Goal: Use online tool/utility: Utilize a website feature to perform a specific function

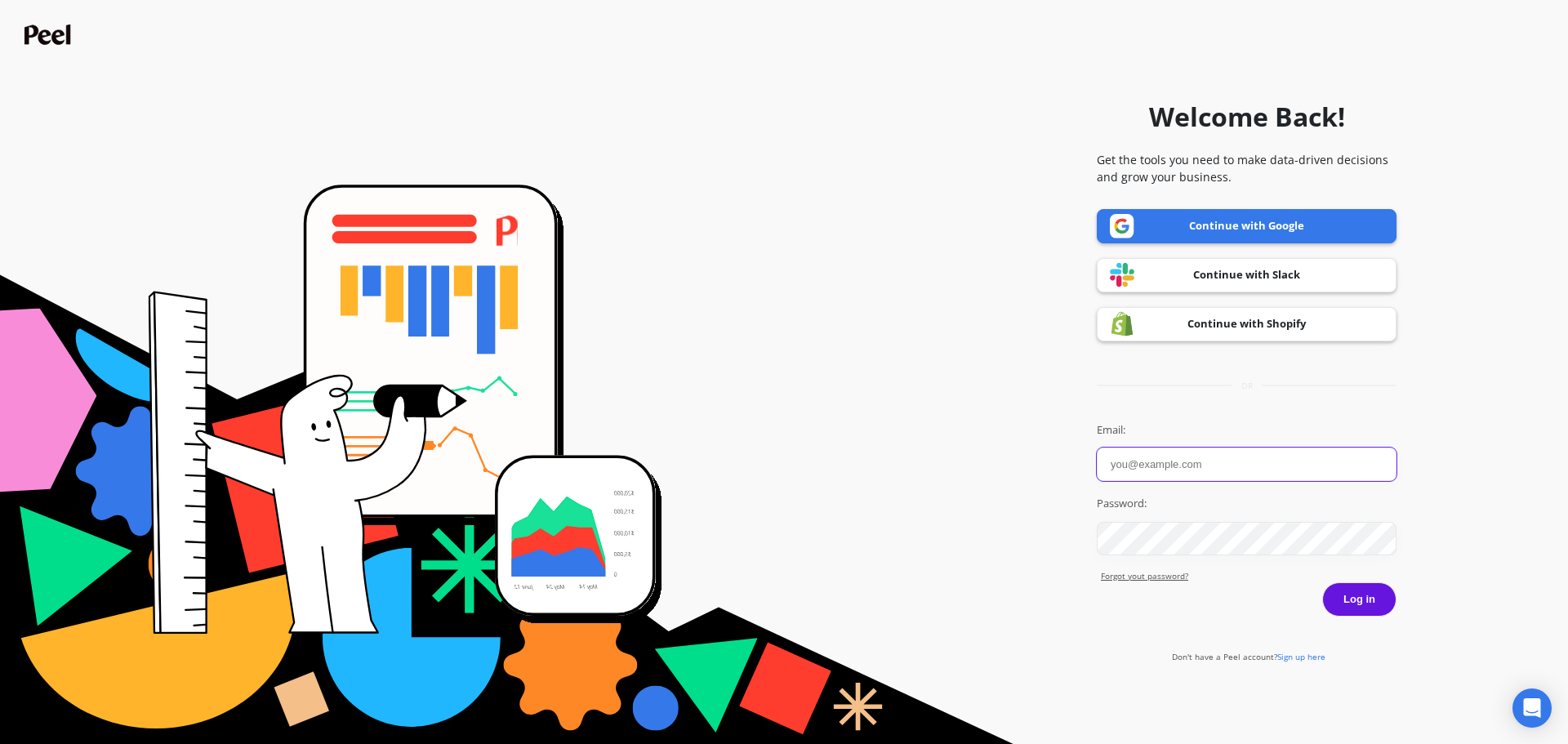
type input "Lisanne"
click at [1369, 598] on button "Log in" at bounding box center [1359, 599] width 75 height 35
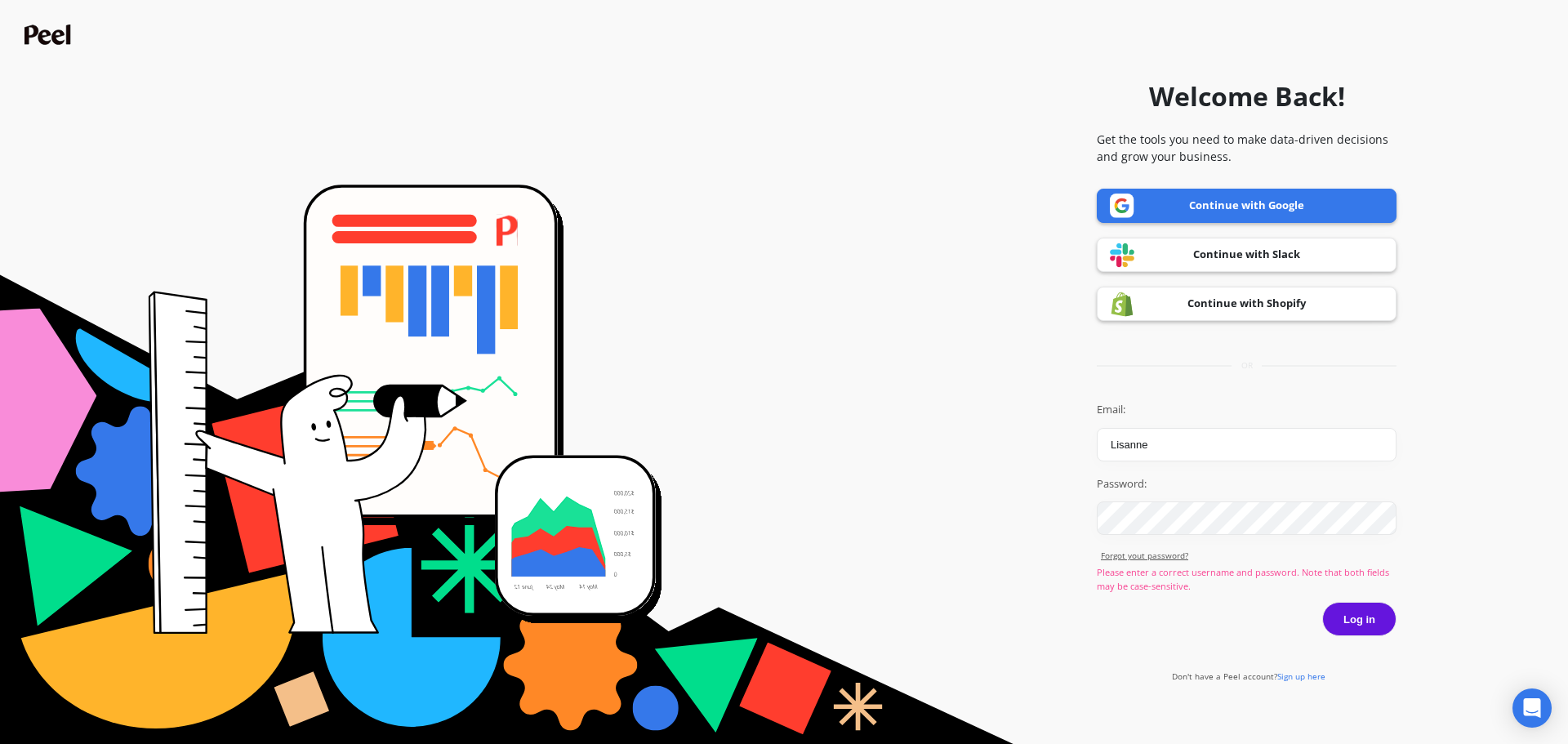
click at [1210, 204] on link "Continue with Google" at bounding box center [1246, 206] width 299 height 35
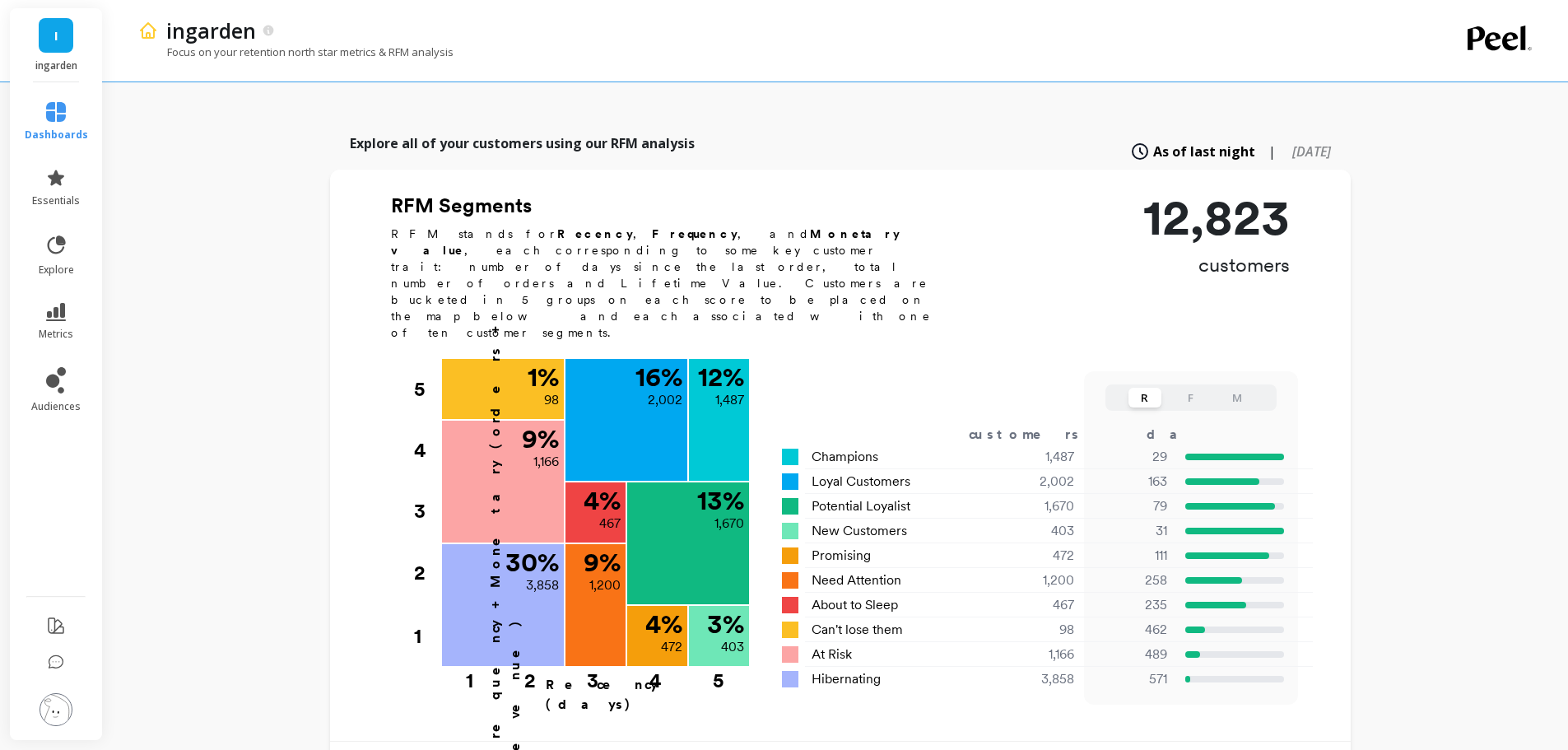
scroll to position [483, 0]
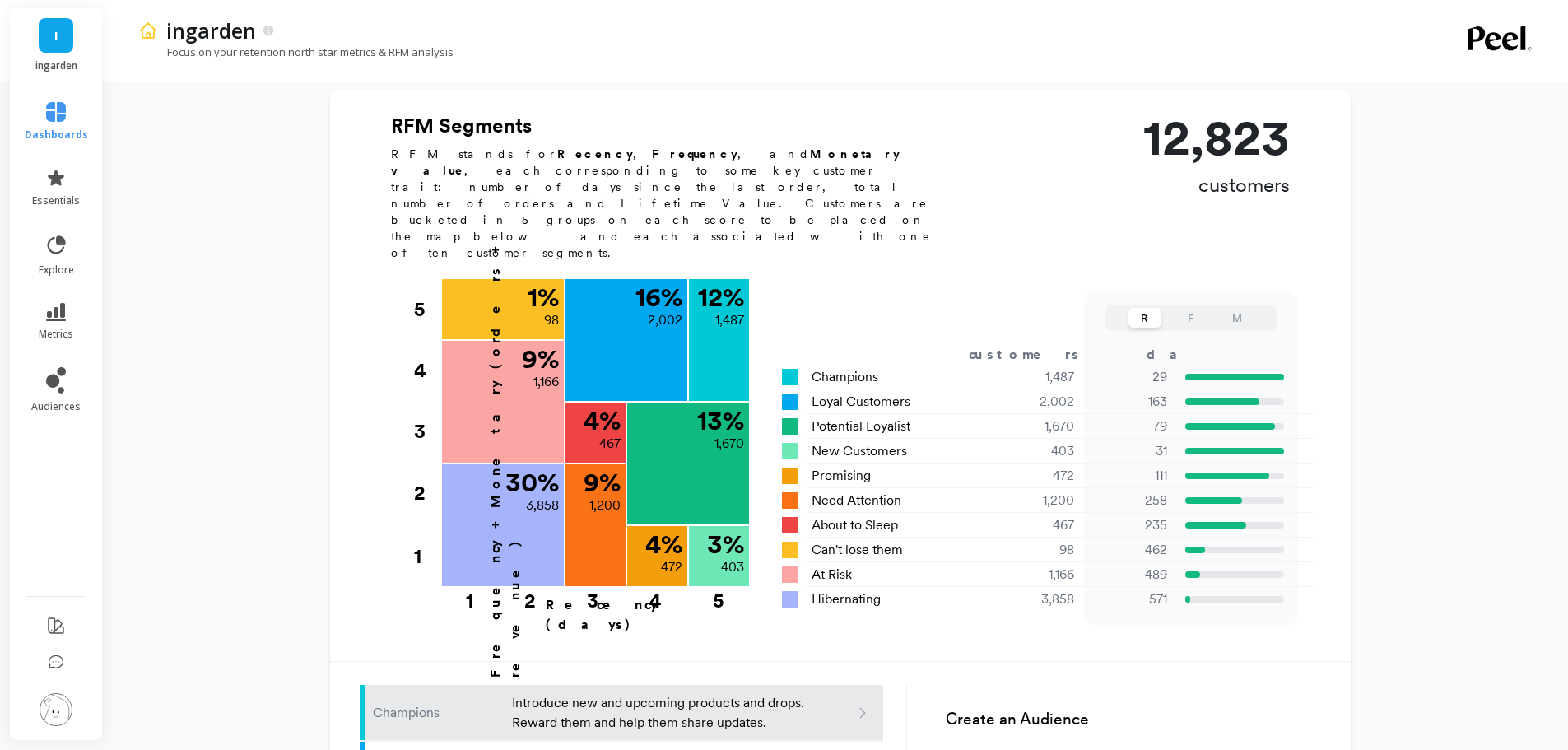
click at [1193, 308] on button "F" at bounding box center [1191, 318] width 33 height 20
click at [1226, 308] on button "M" at bounding box center [1237, 318] width 33 height 20
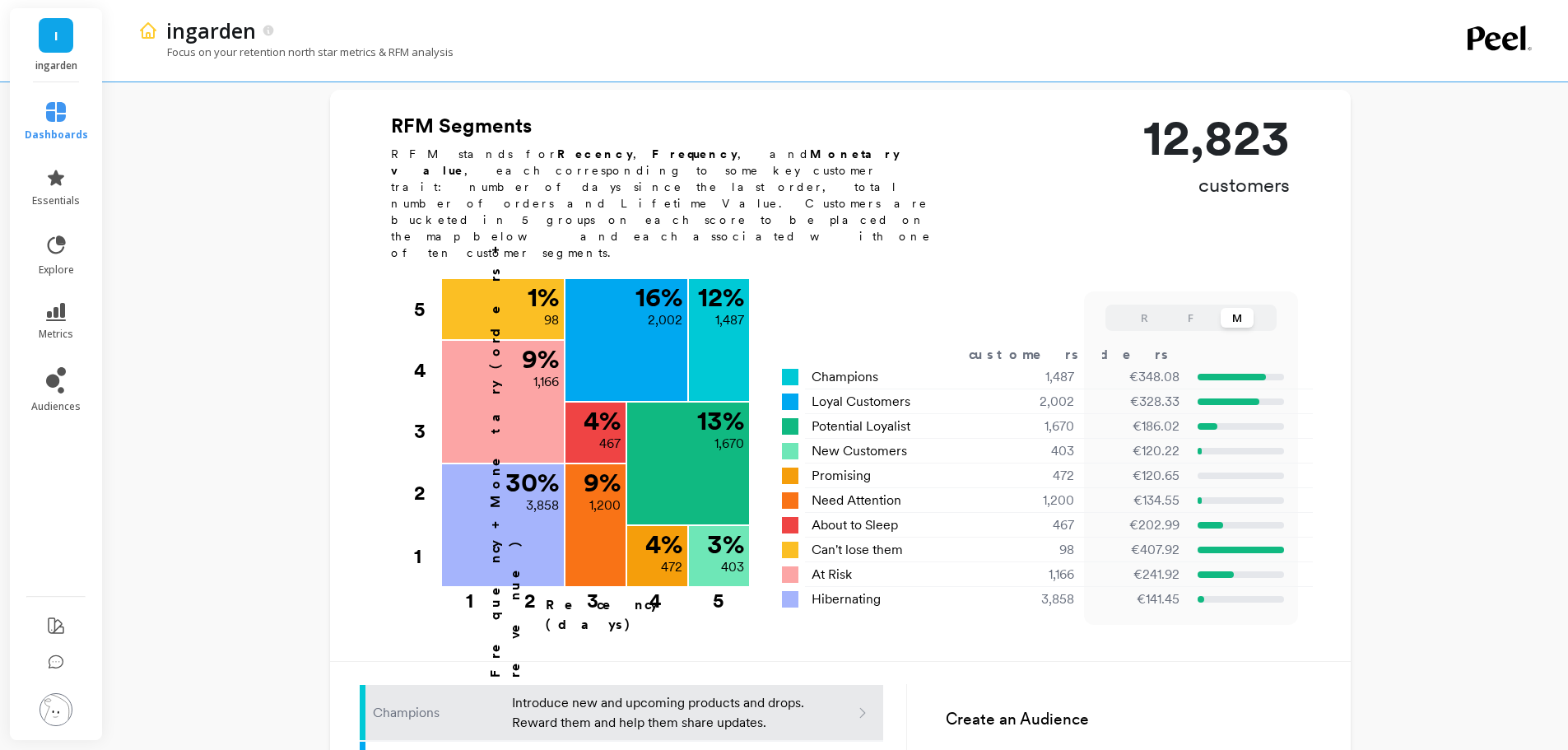
click at [1148, 308] on button "R" at bounding box center [1145, 318] width 33 height 20
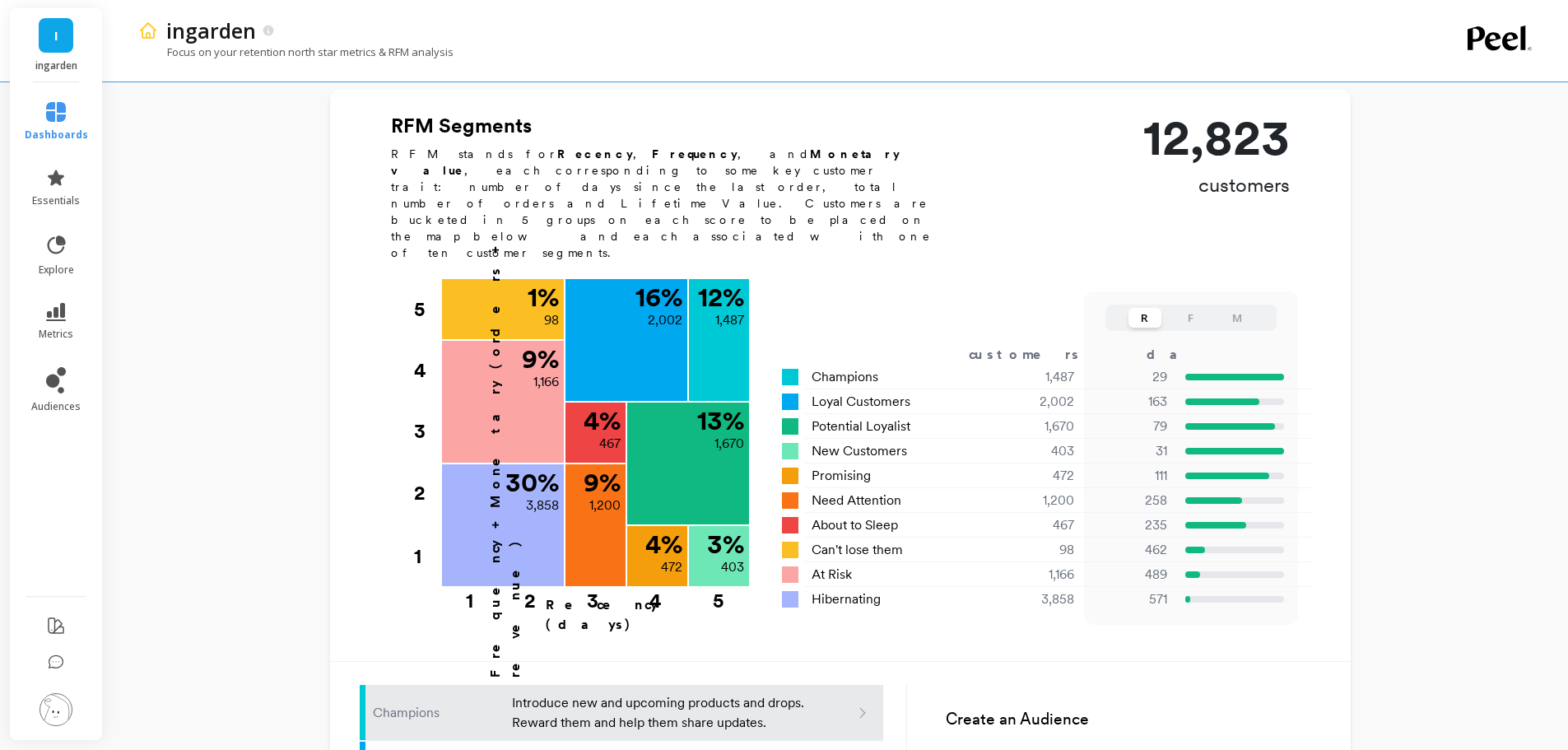
click at [1184, 308] on button "F" at bounding box center [1191, 318] width 33 height 20
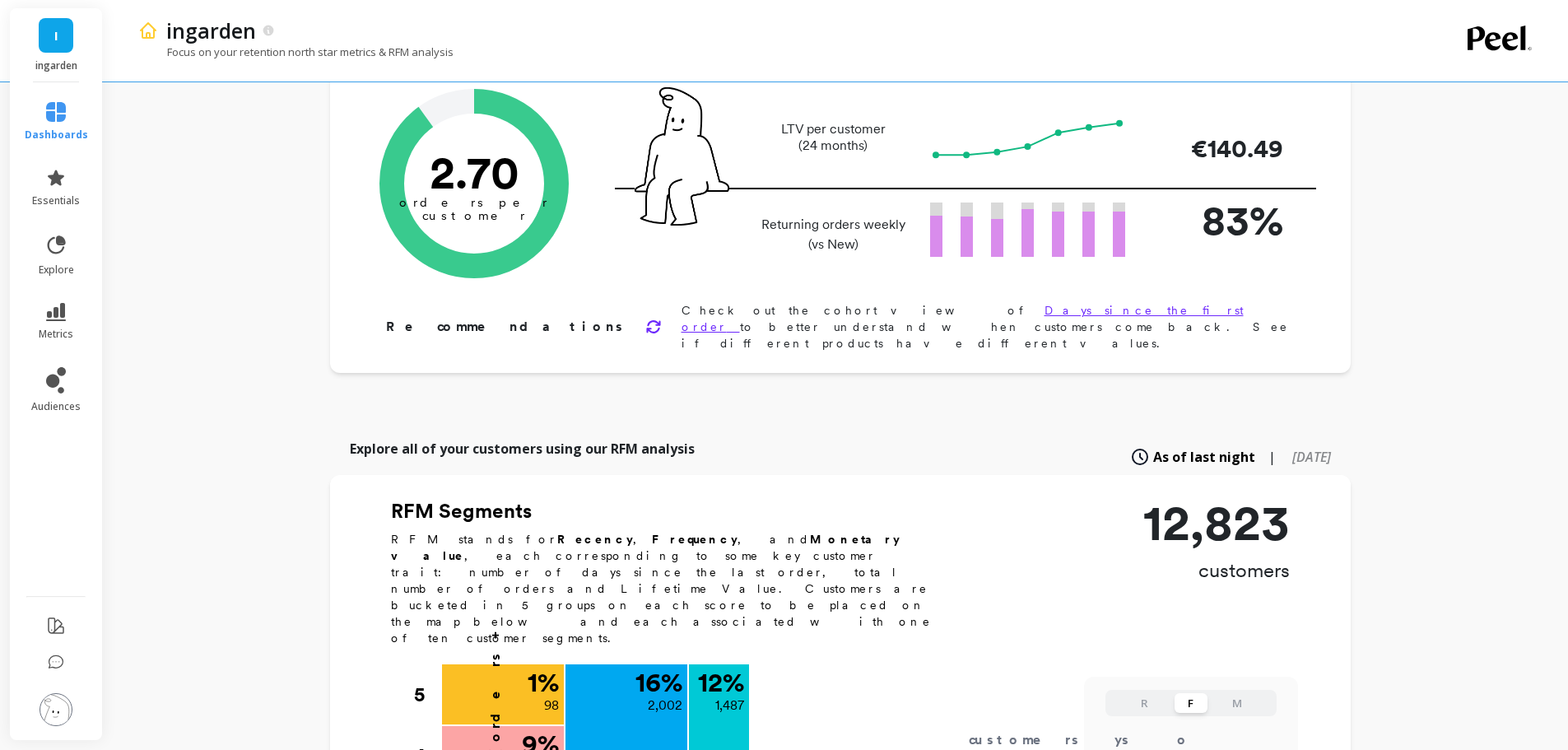
scroll to position [329, 0]
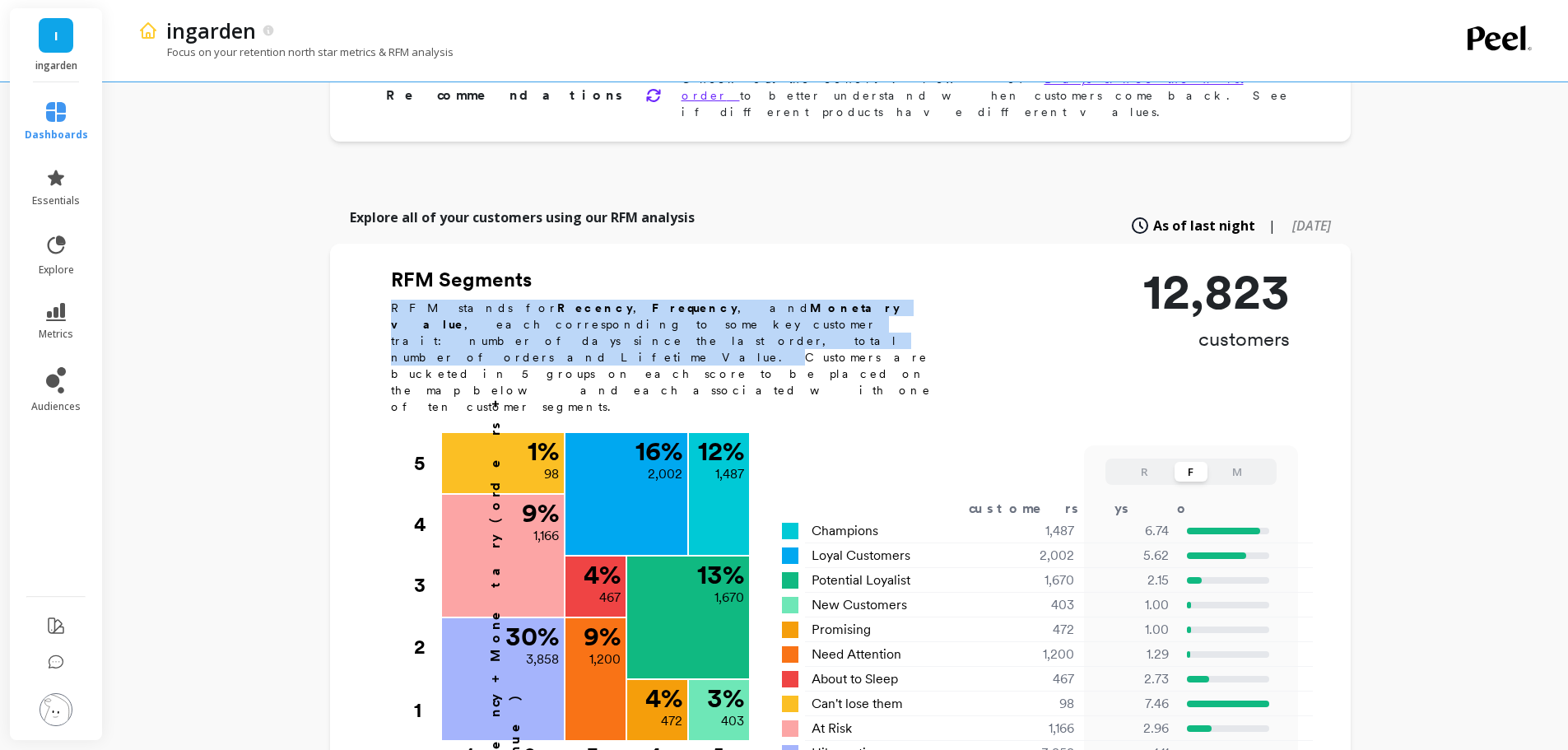
drag, startPoint x: 374, startPoint y: 289, endPoint x: 790, endPoint y: 305, distance: 416.3
click at [790, 305] on div "RFM Segments RFM stands for Recency , Frequency , and Monetary value , each cor…" at bounding box center [840, 535] width 1021 height 535
copy p "RFM stands for Recency , Frequency , and Monetary value , each corresponding to…"
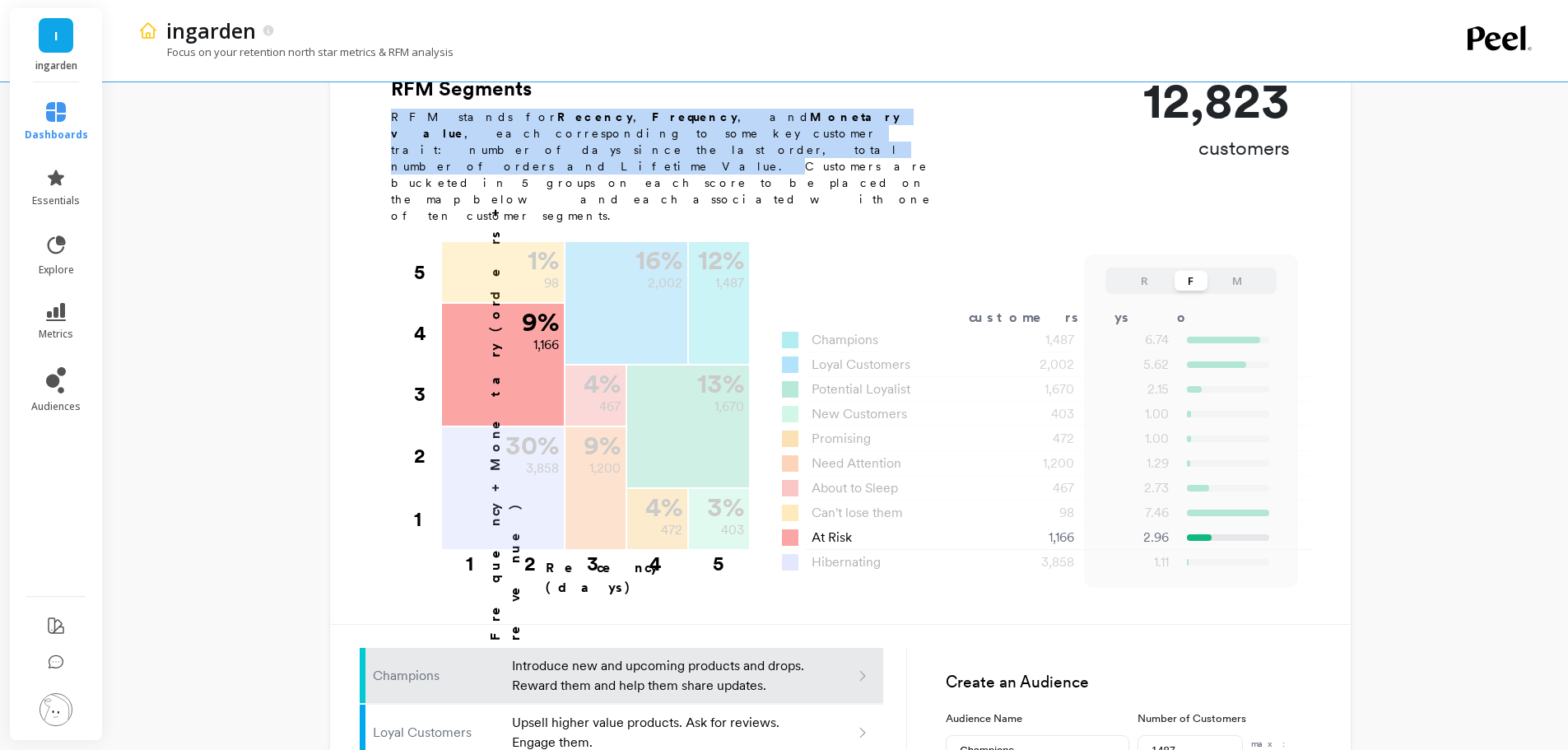
scroll to position [823, 0]
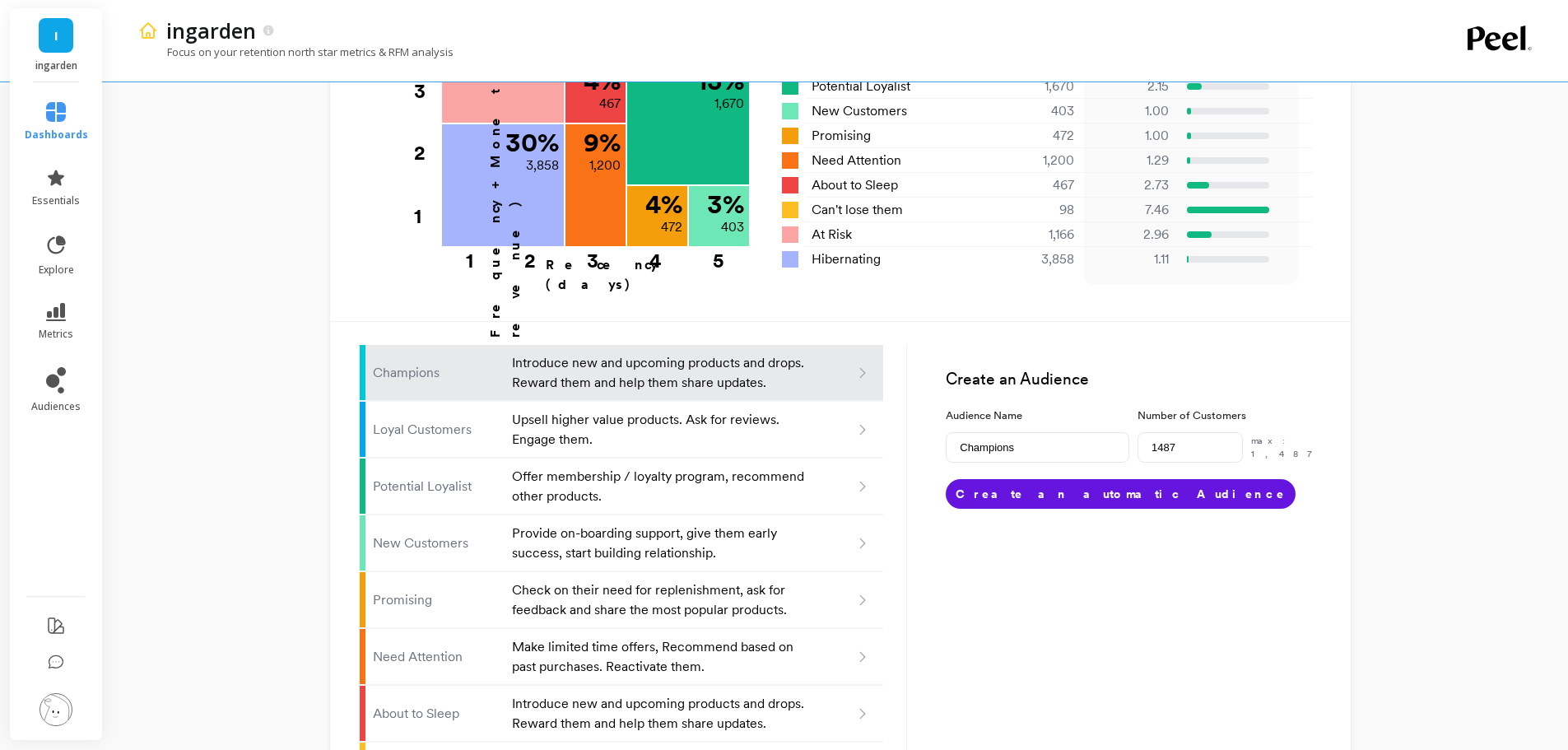
click at [856, 366] on icon at bounding box center [863, 373] width 15 height 15
click at [864, 366] on icon at bounding box center [863, 373] width 15 height 15
click at [730, 353] on p "Introduce new and upcoming products and drops. Reward them and help them share …" at bounding box center [659, 372] width 295 height 39
click at [578, 353] on p "Introduce new and upcoming products and drops. Reward them and help them share …" at bounding box center [659, 372] width 295 height 39
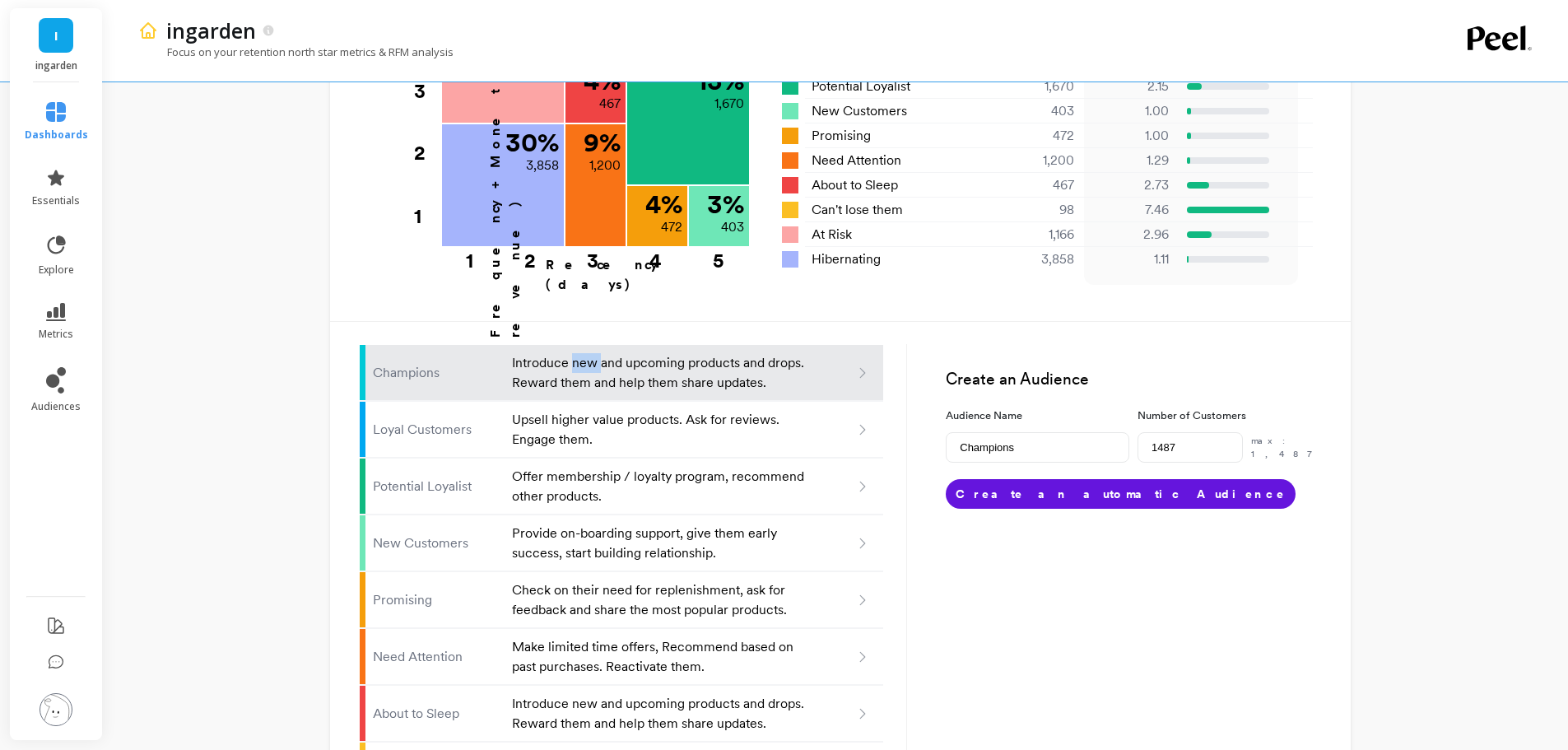
drag, startPoint x: 578, startPoint y: 306, endPoint x: 491, endPoint y: 299, distance: 87.3
click at [577, 353] on p "Introduce new and upcoming products and drops. Reward them and help them share …" at bounding box center [659, 372] width 295 height 39
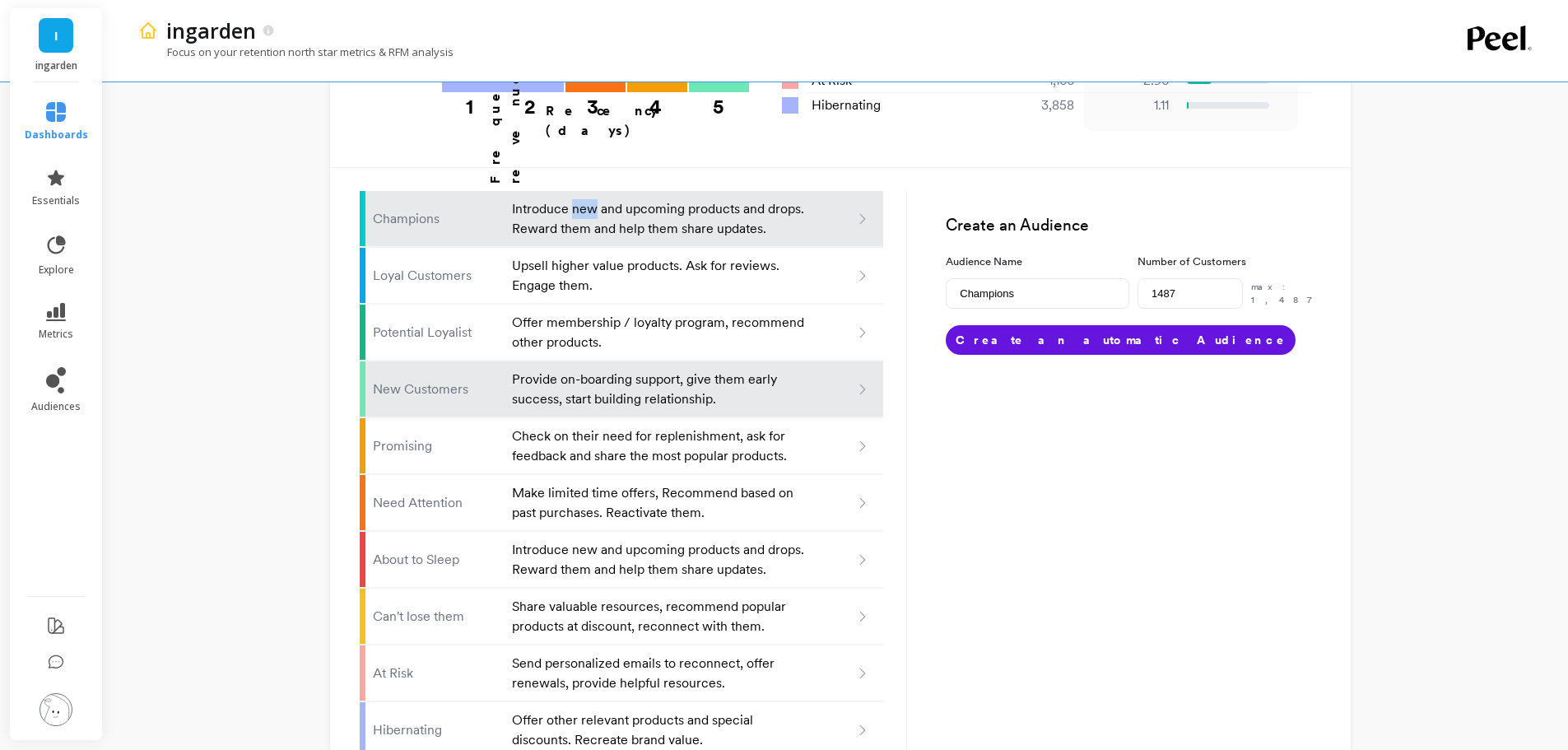
scroll to position [895, 0]
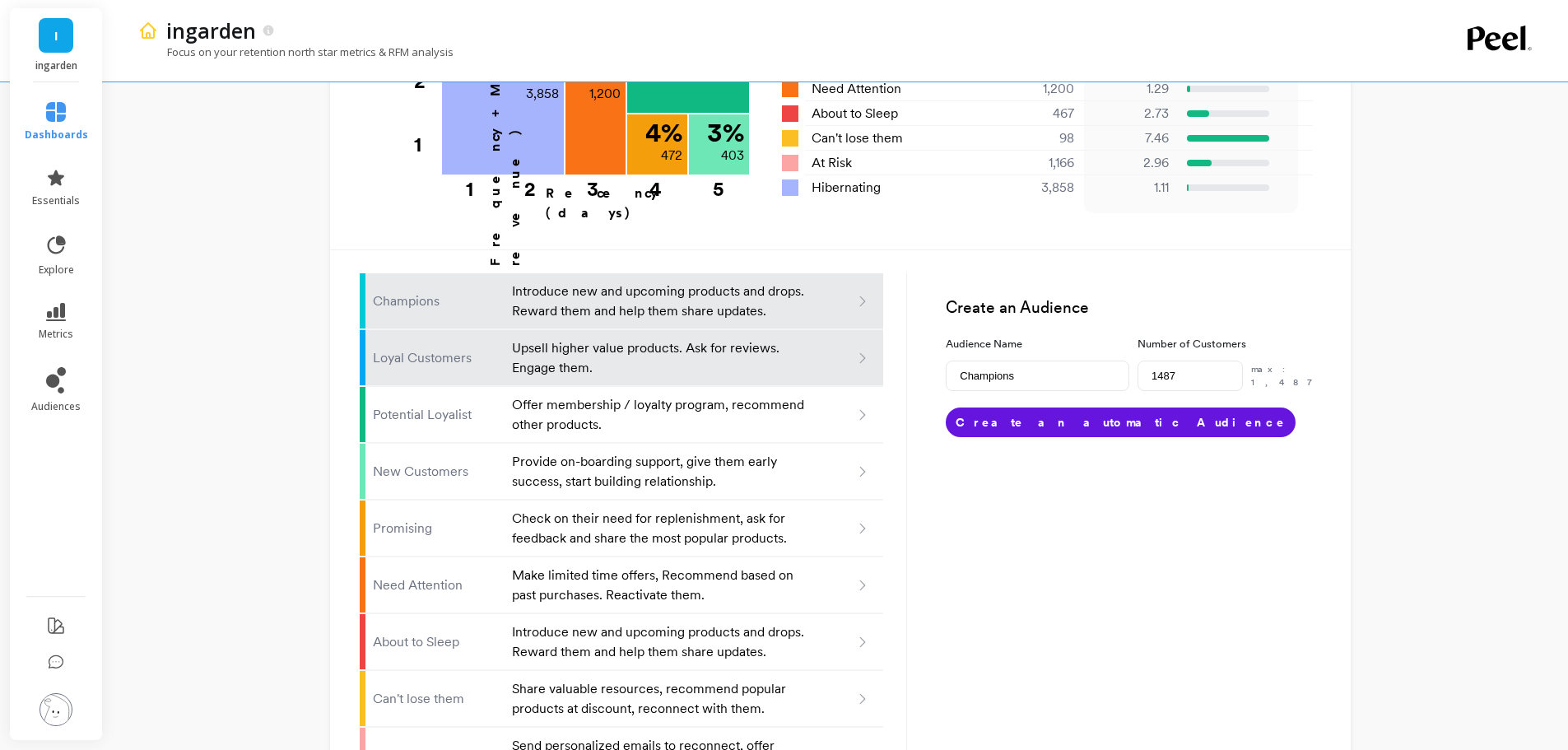
click at [646, 338] on p "Upsell higher value products. Ask for reviews. Engage them." at bounding box center [659, 358] width 295 height 39
type input "Loyal customers"
type input "2002"
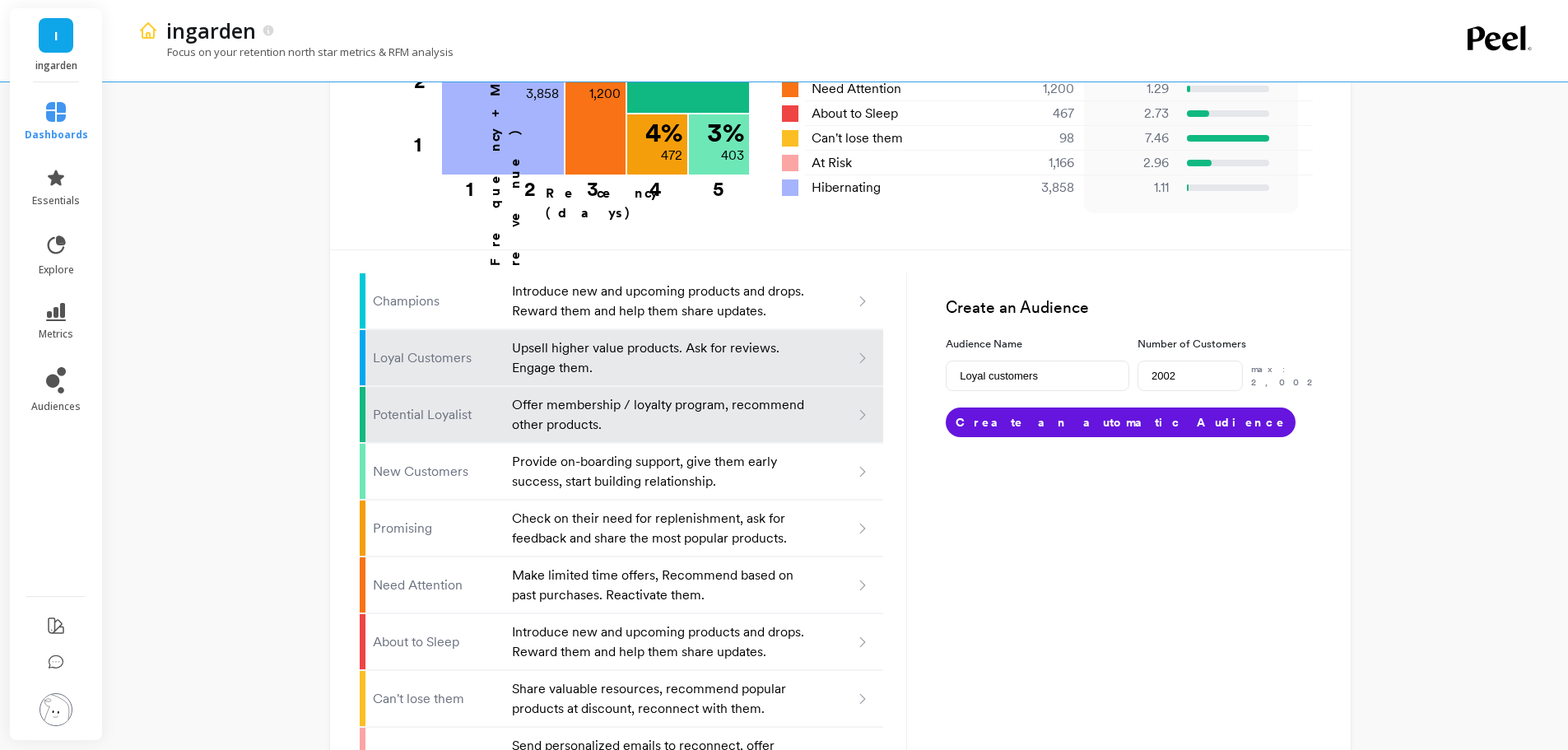
click at [639, 395] on p "Offer membership / loyalty program, recommend other products." at bounding box center [659, 414] width 295 height 39
type input "Potential loyalist"
type input "1670"
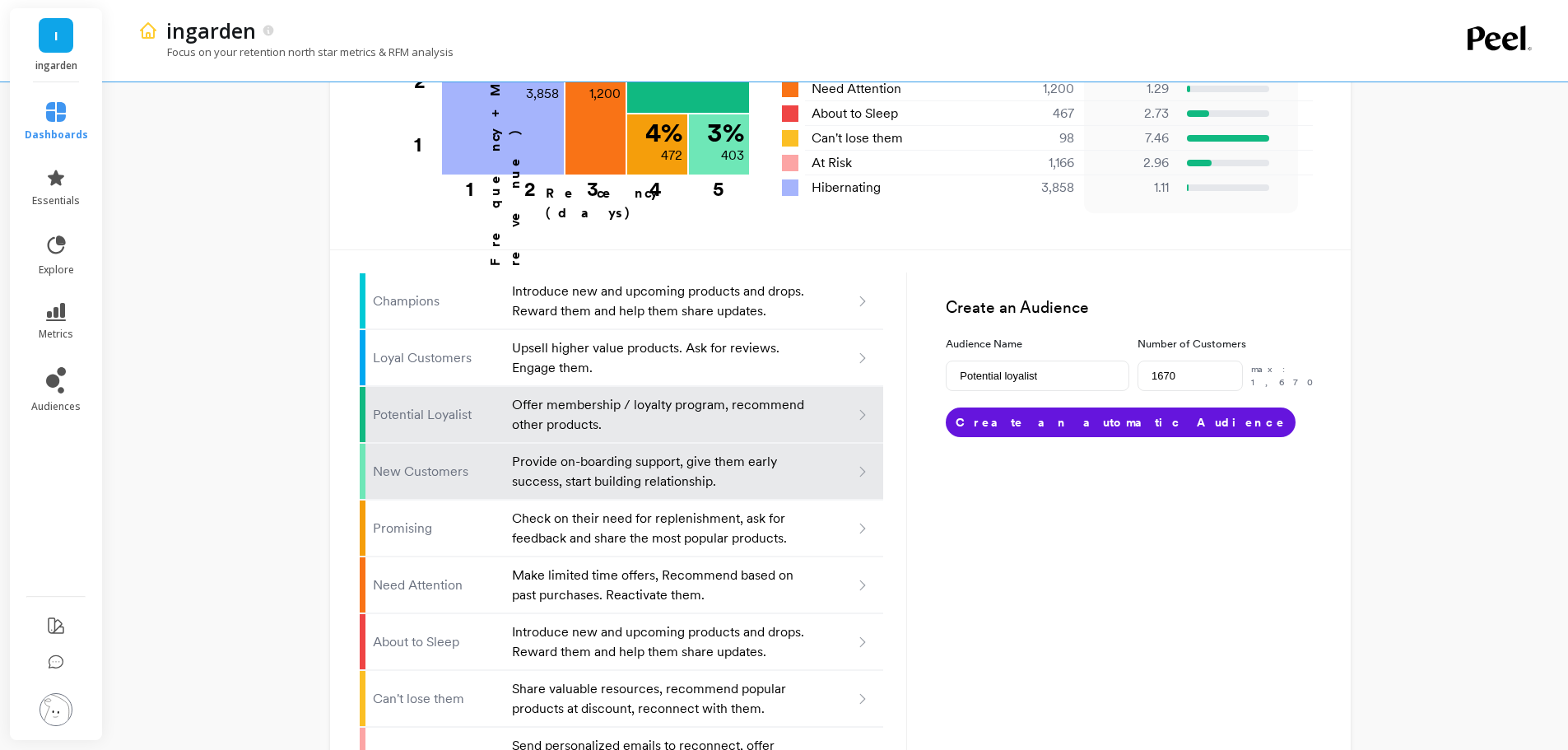
click at [624, 452] on p "Provide on-boarding support, give them early success, start building relationsh…" at bounding box center [659, 471] width 295 height 39
type input "New customers"
type input "403"
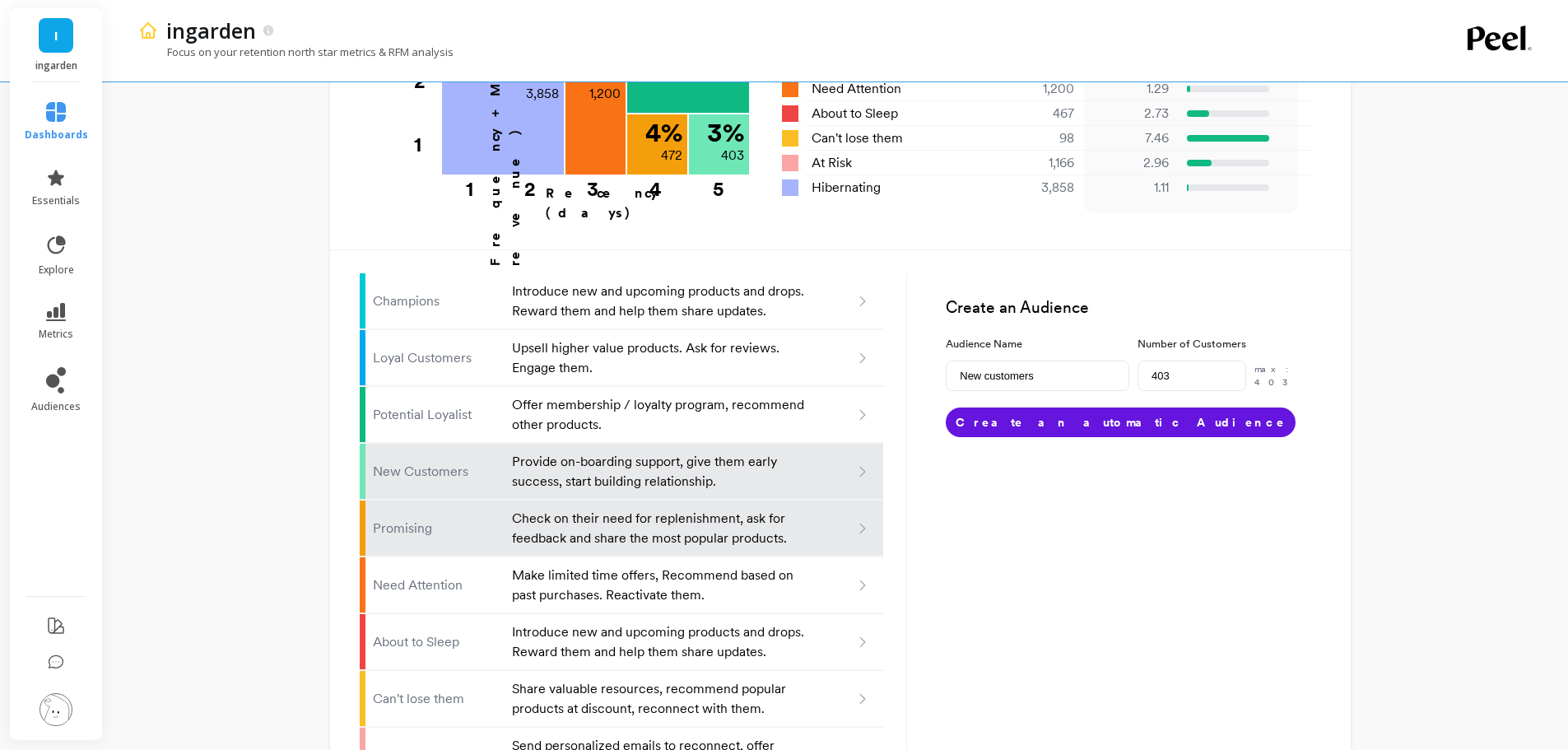
click at [631, 509] on p "Check on their need for replenishment, ask for feedback and share the most popu…" at bounding box center [659, 528] width 295 height 39
type input "Promising"
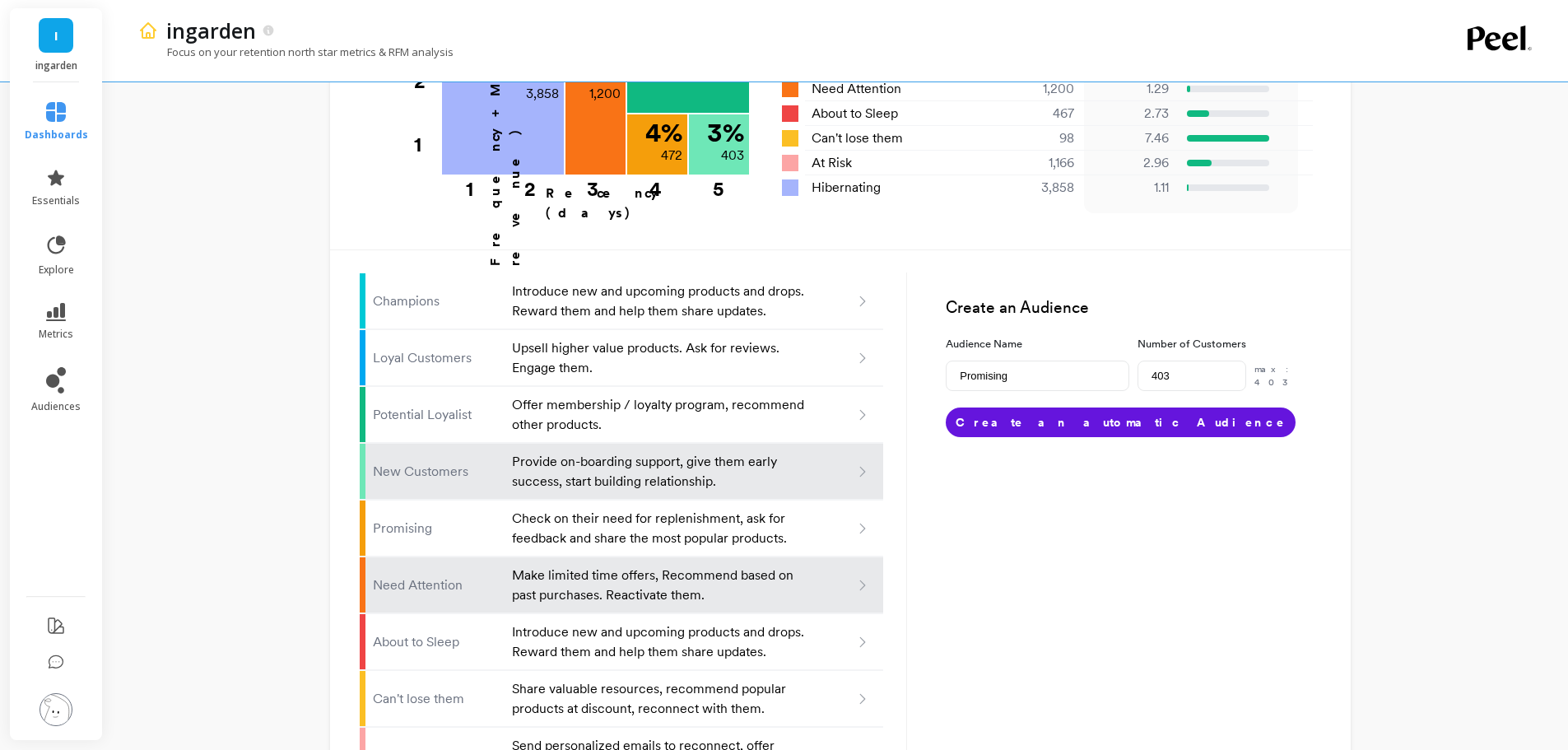
type input "472"
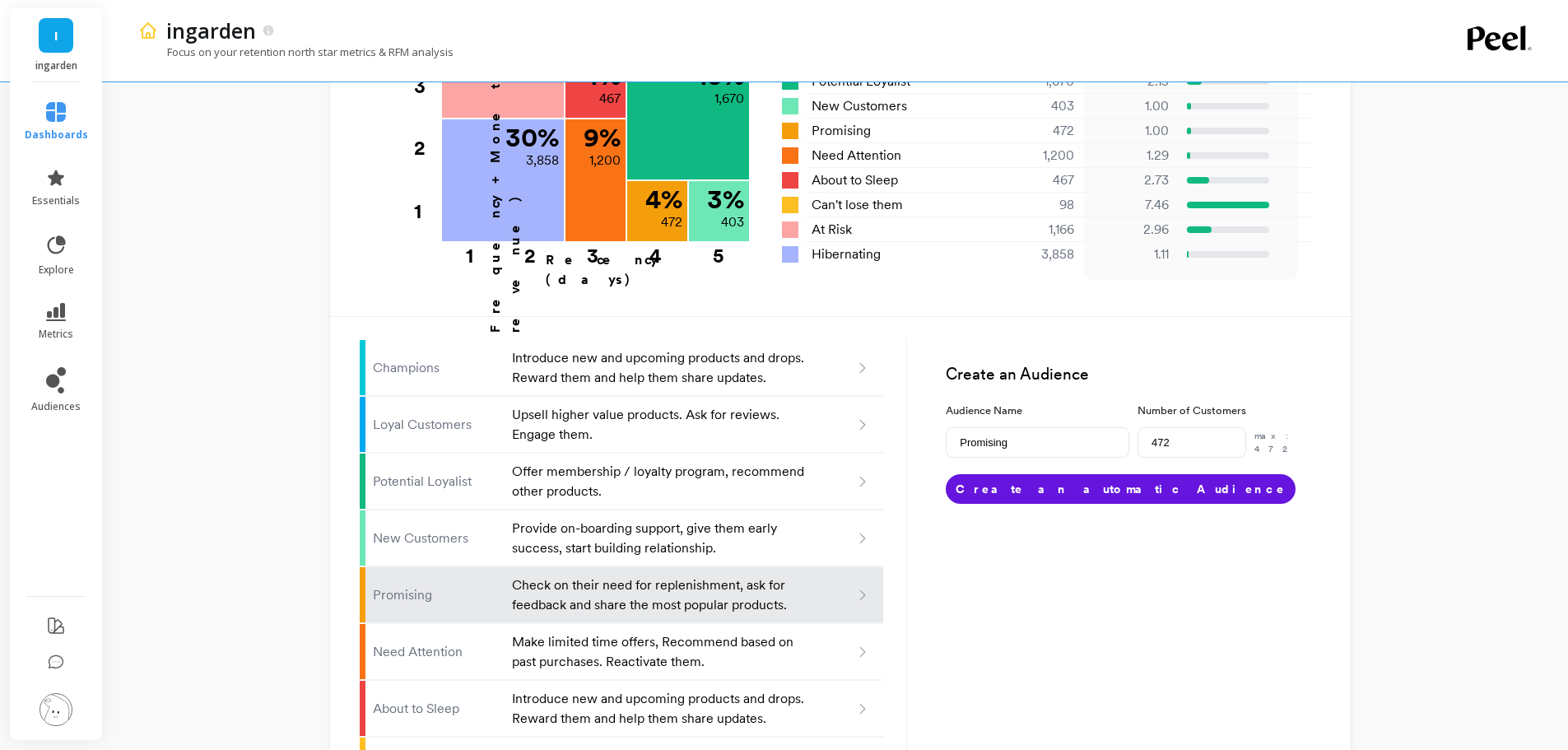
scroll to position [566, 0]
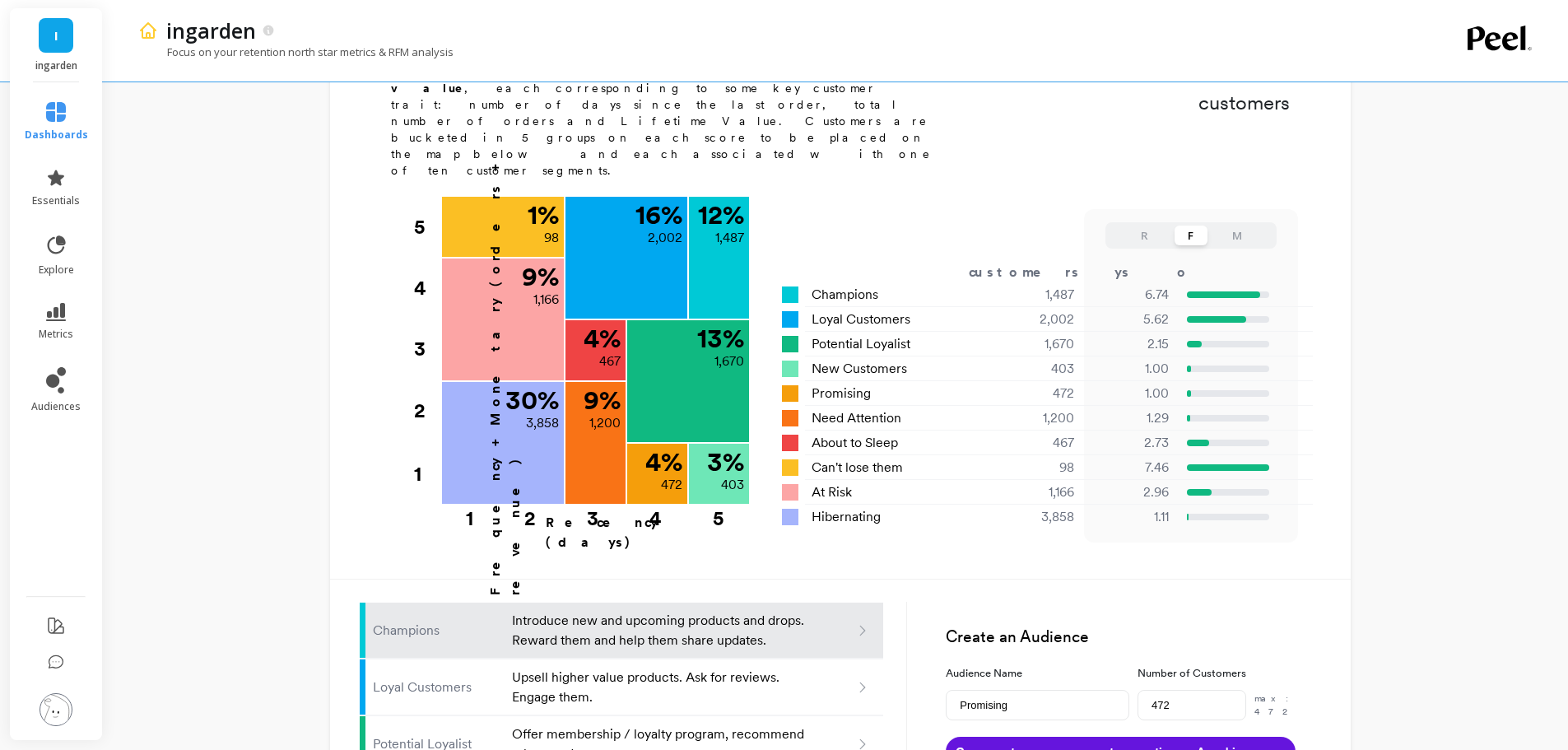
click at [545, 611] on p "Introduce new and upcoming products and drops. Reward them and help them share …" at bounding box center [659, 630] width 295 height 39
type input "Champions"
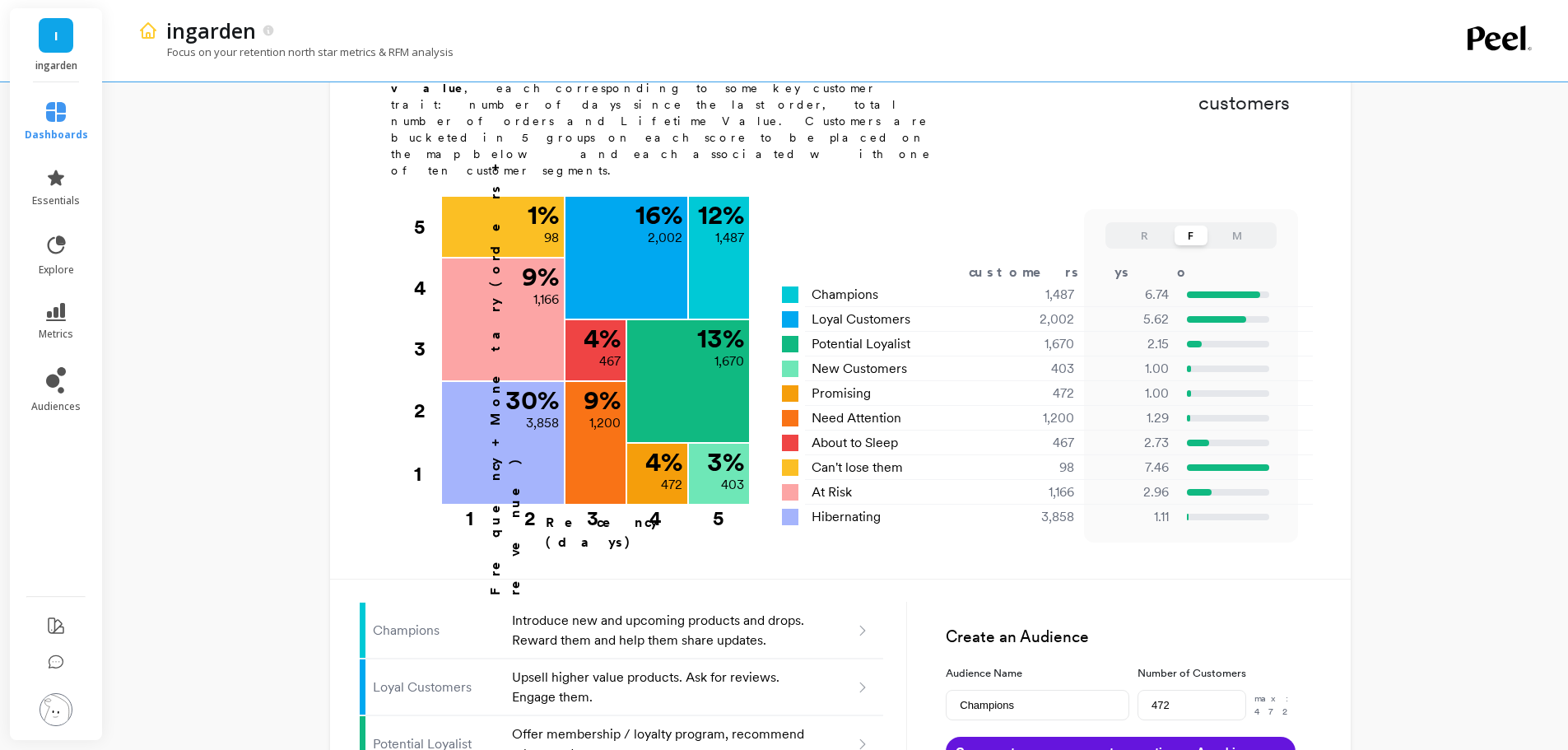
type input "1487"
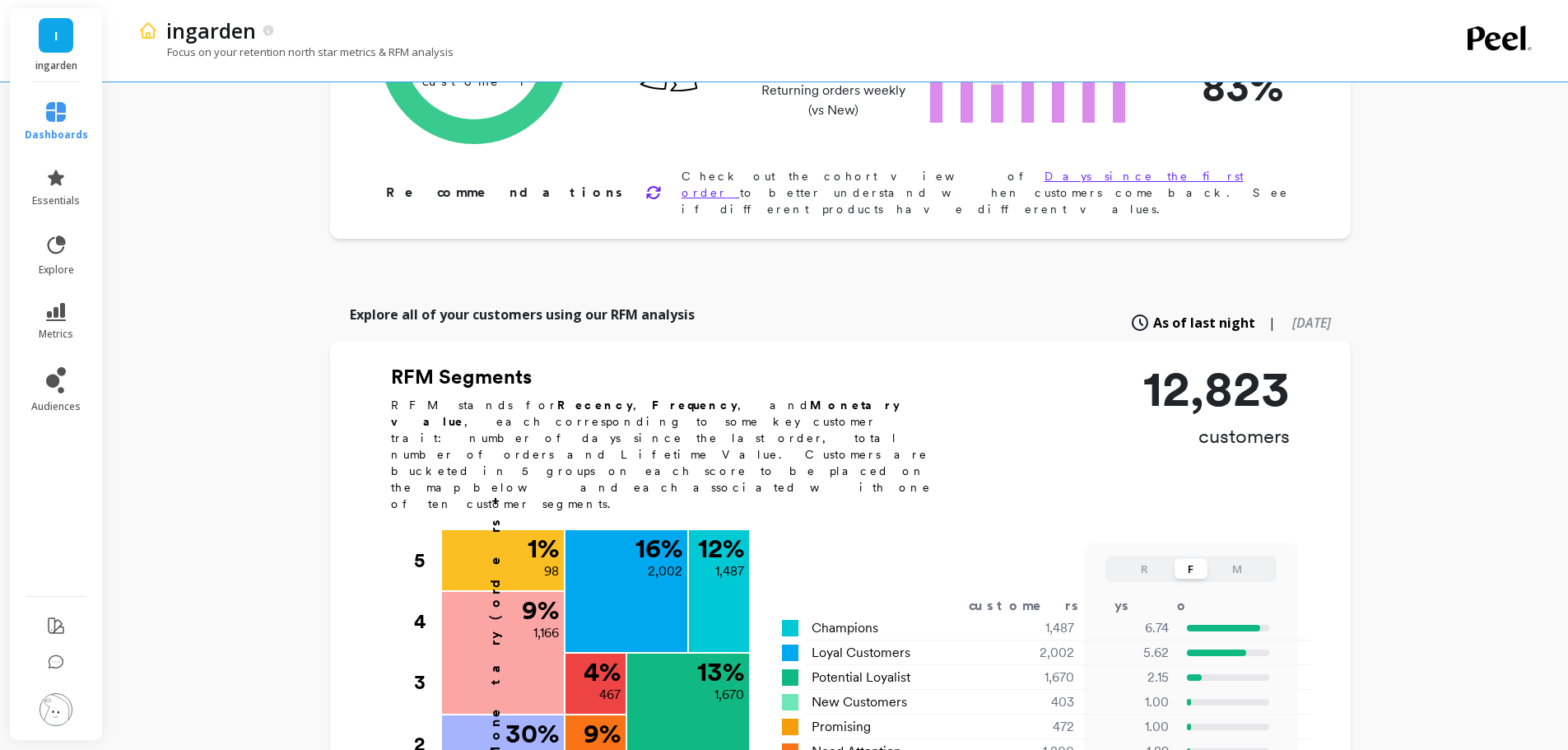
scroll to position [412, 0]
